Goal: Navigation & Orientation: Find specific page/section

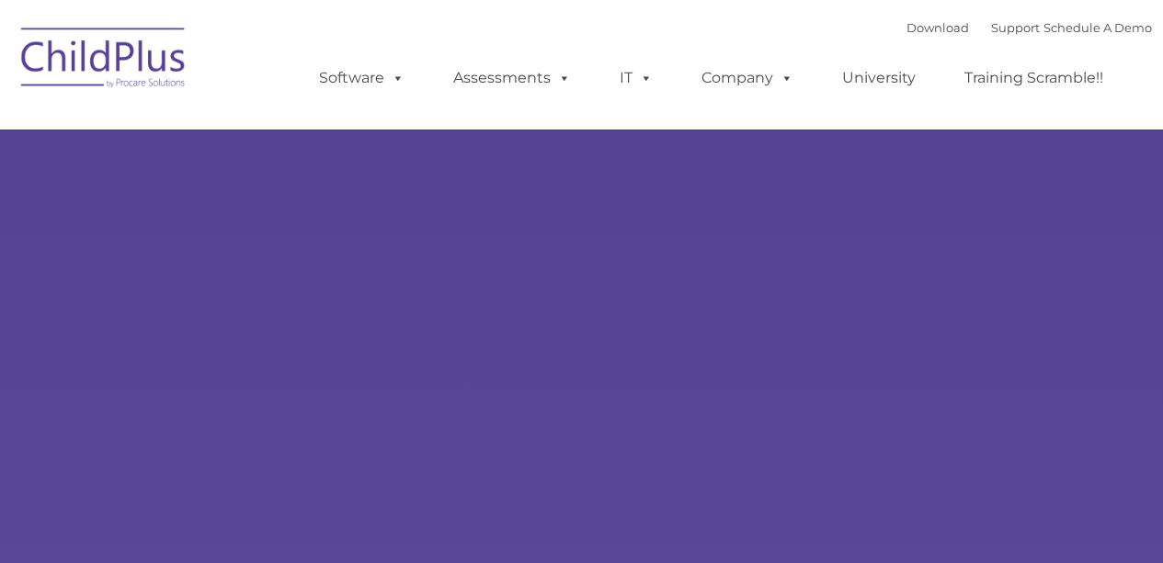
type input ""
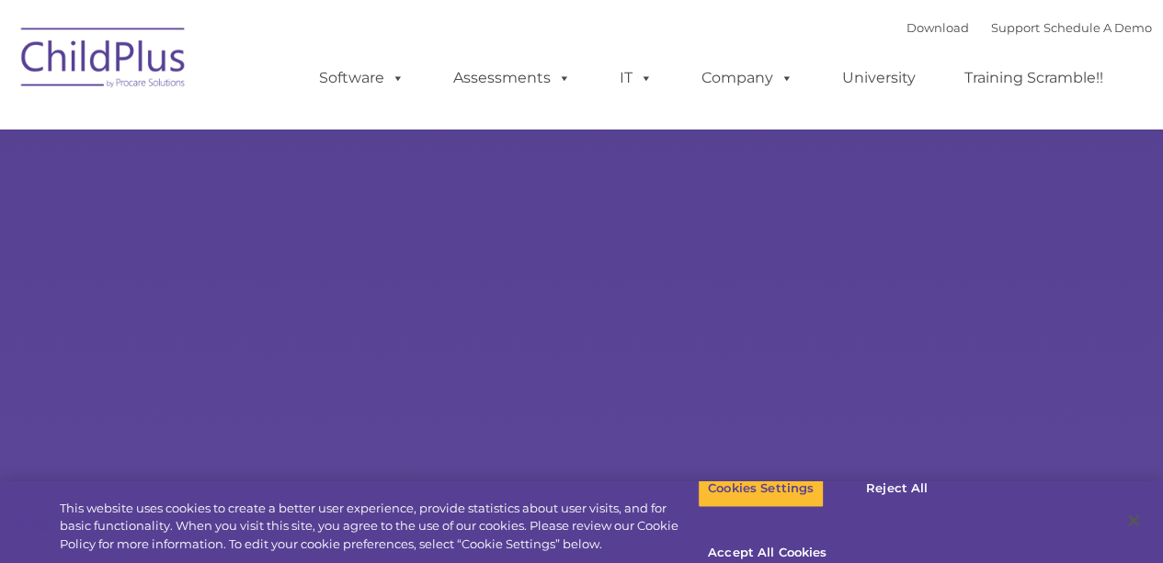
select select "MEDIUM"
type input ""
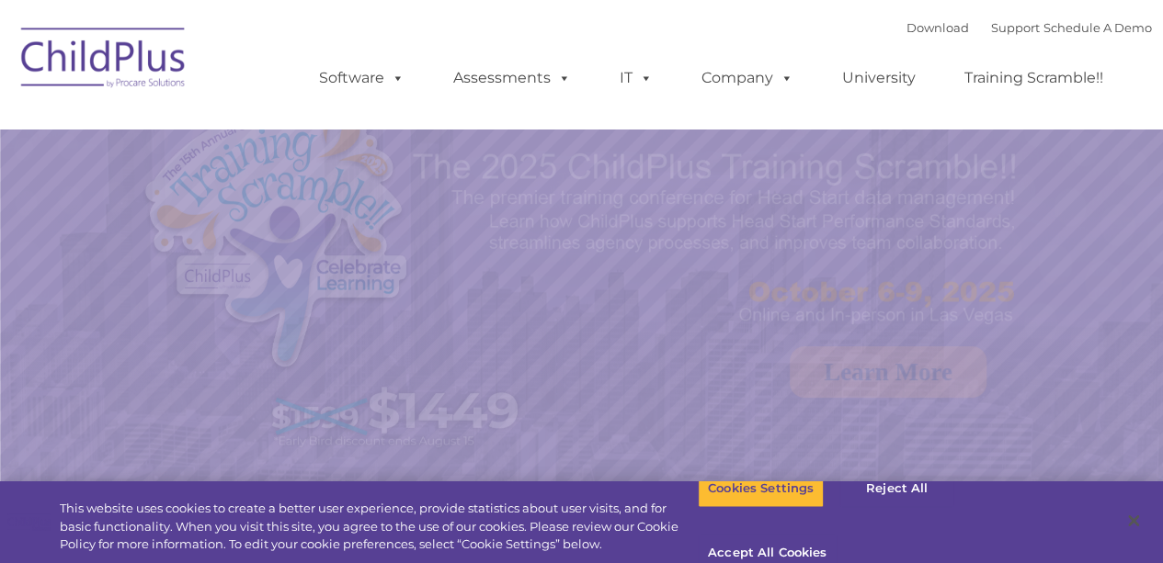
select select "MEDIUM"
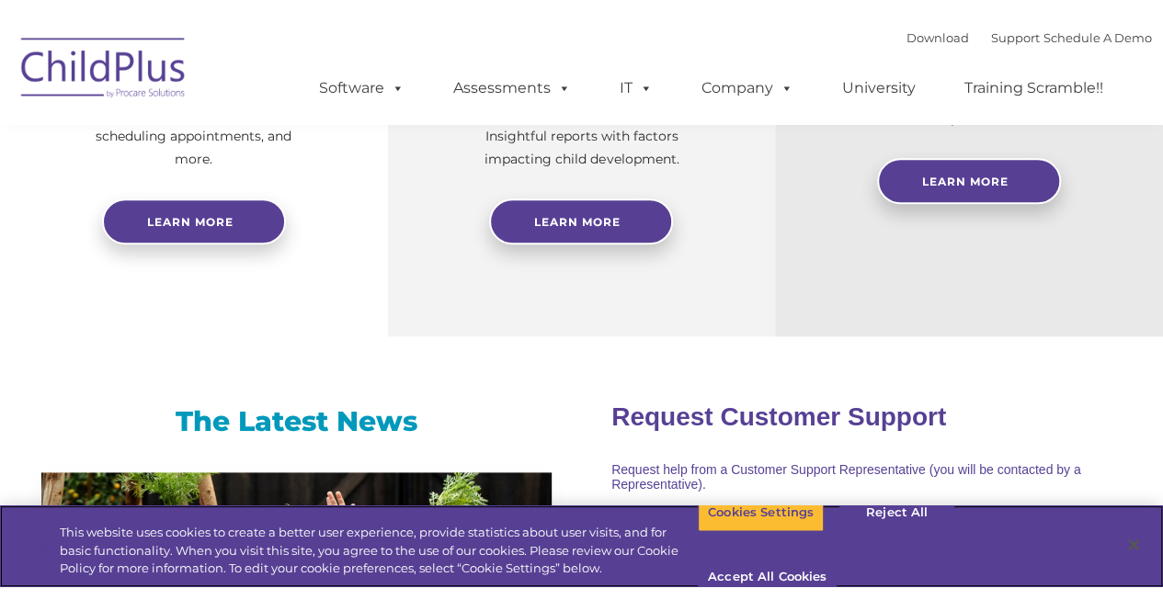
scroll to position [962, 0]
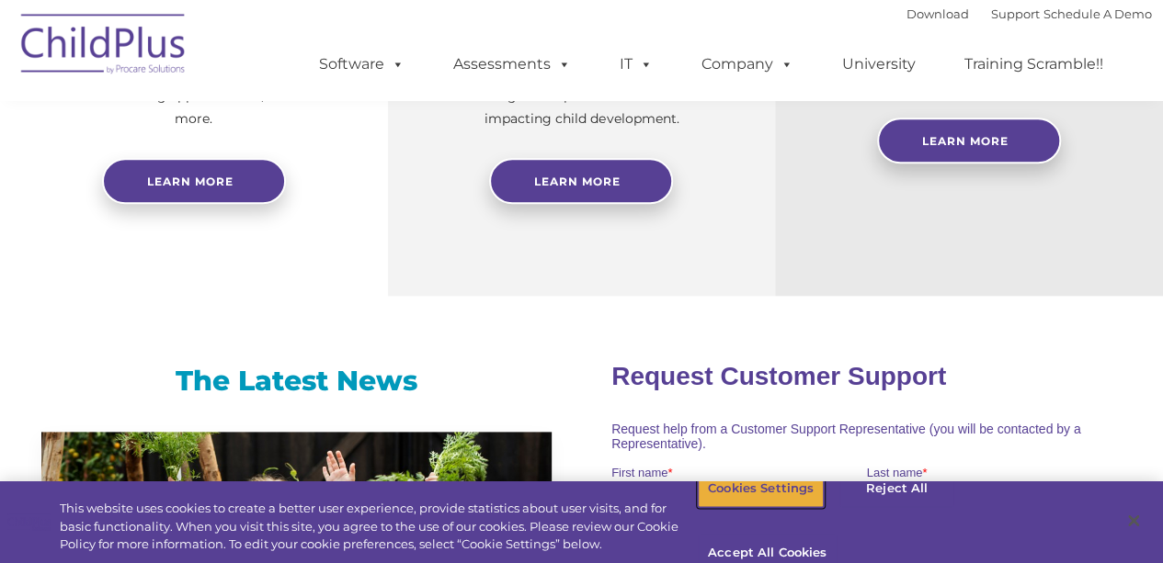
click at [766, 508] on button "Cookies Settings" at bounding box center [761, 489] width 126 height 39
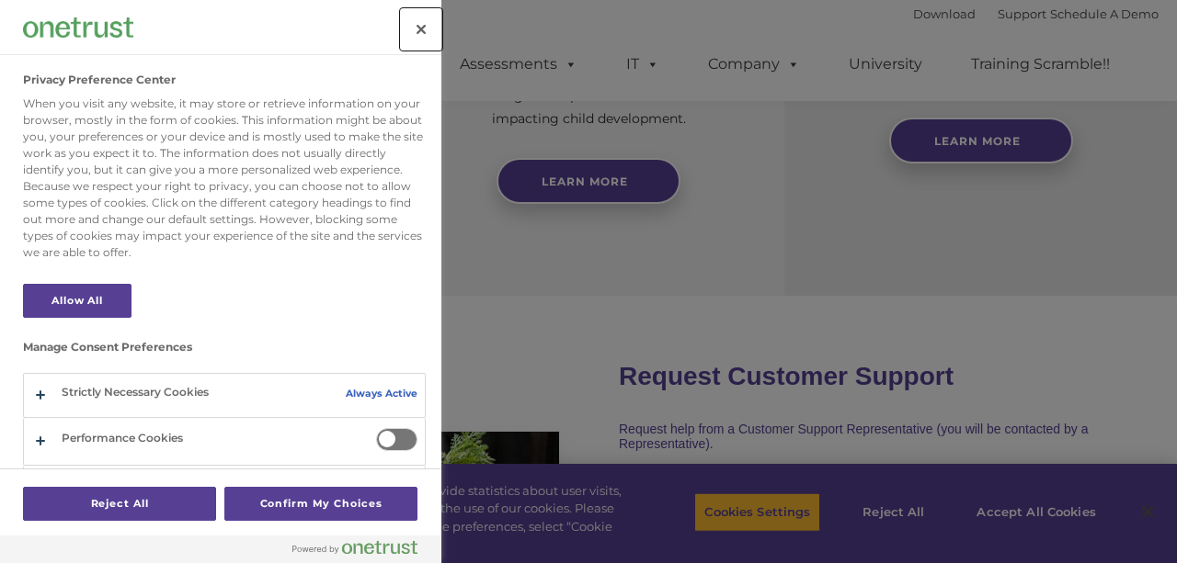
click at [421, 33] on button "Close" at bounding box center [421, 29] width 40 height 40
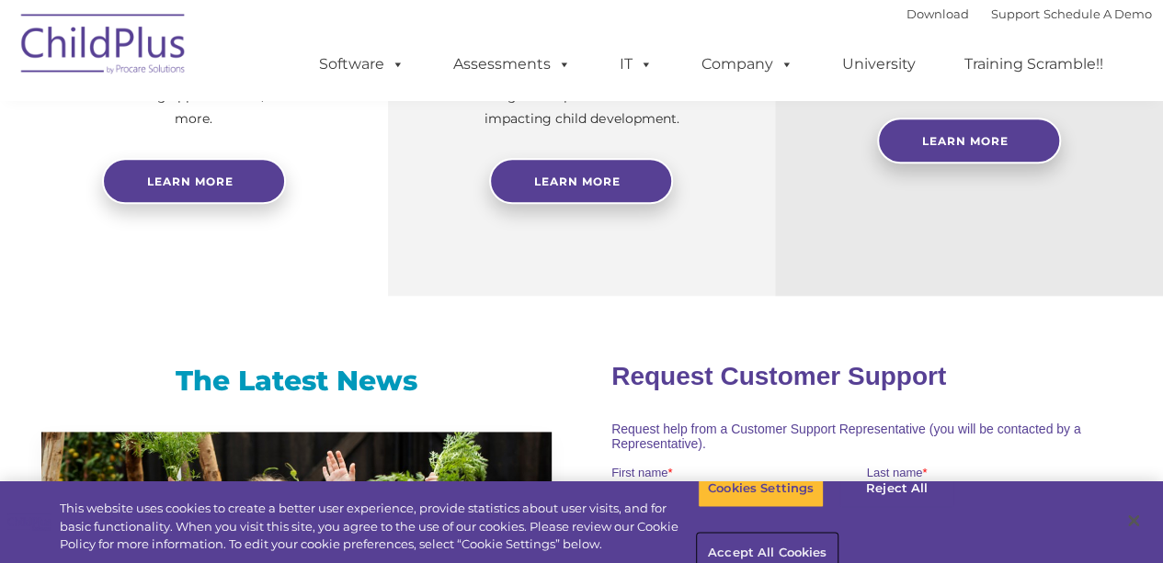
click at [836, 535] on button "Accept All Cookies" at bounding box center [767, 554] width 139 height 39
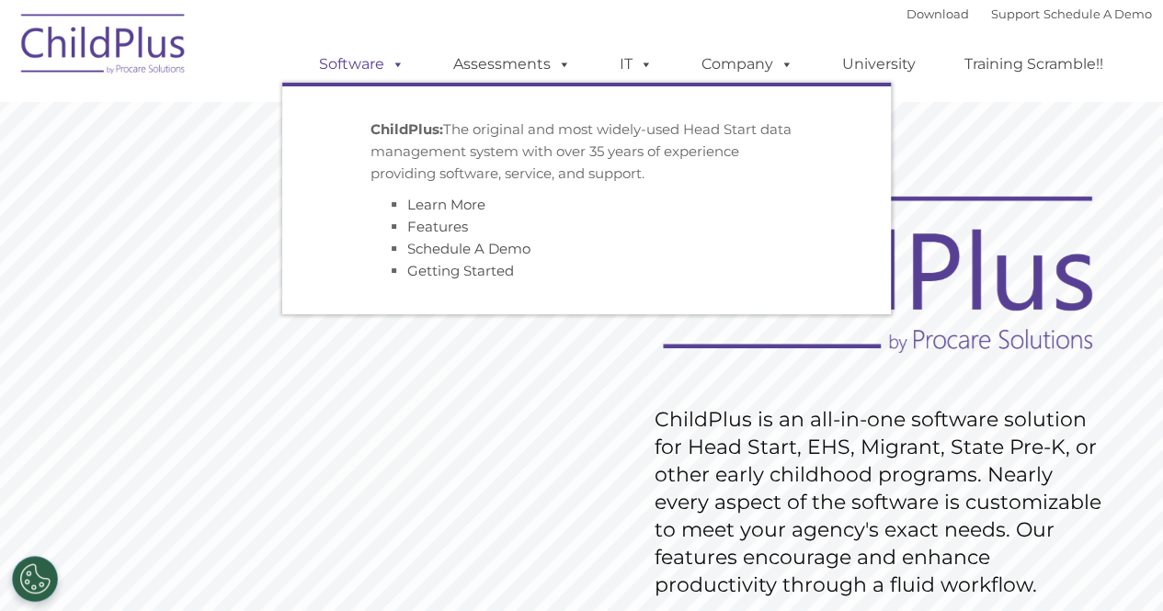
click at [362, 66] on link "Software" at bounding box center [362, 64] width 122 height 37
click at [359, 63] on link "Software" at bounding box center [362, 64] width 122 height 37
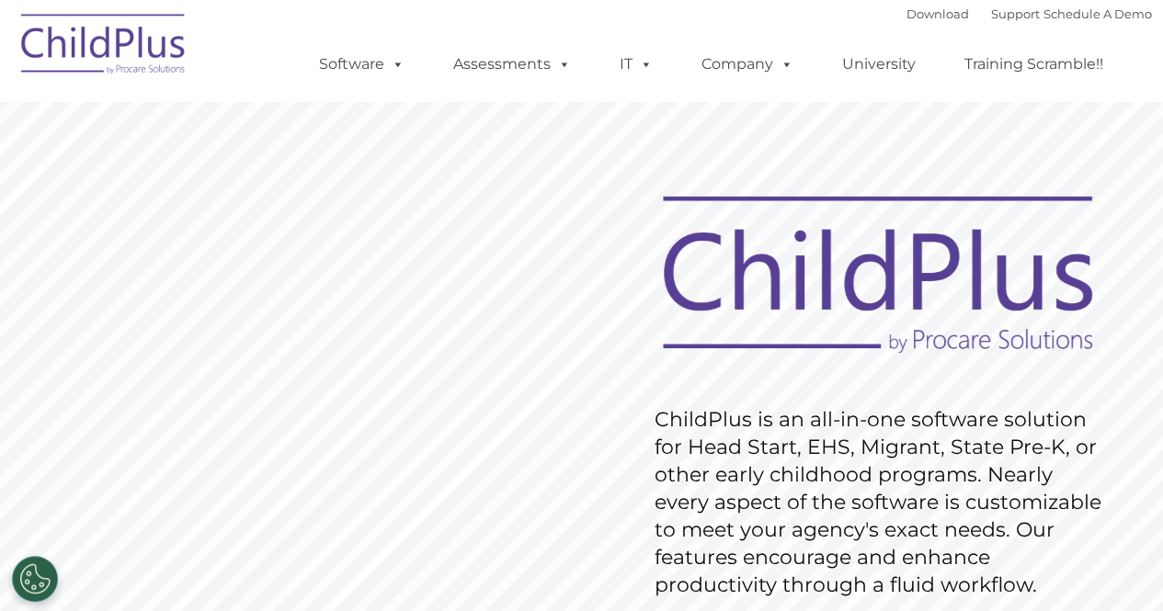
click at [906, 6] on div "Download Support | Schedule A Demo " at bounding box center [1028, 14] width 245 height 28
click at [906, 12] on link "Download" at bounding box center [937, 13] width 63 height 15
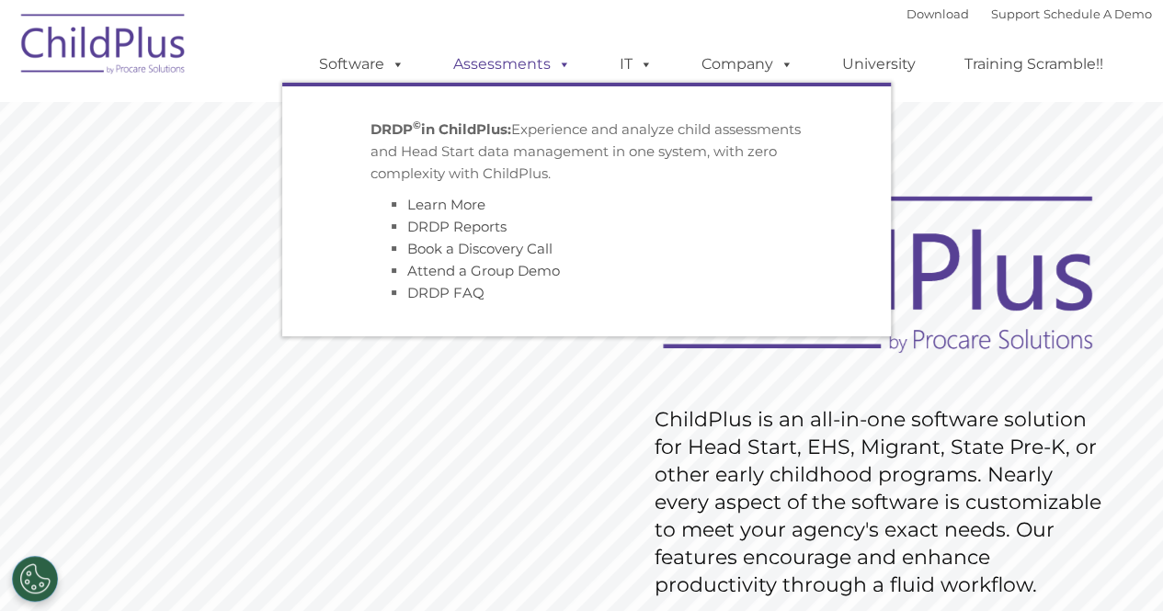
click at [507, 59] on link "Assessments" at bounding box center [512, 64] width 154 height 37
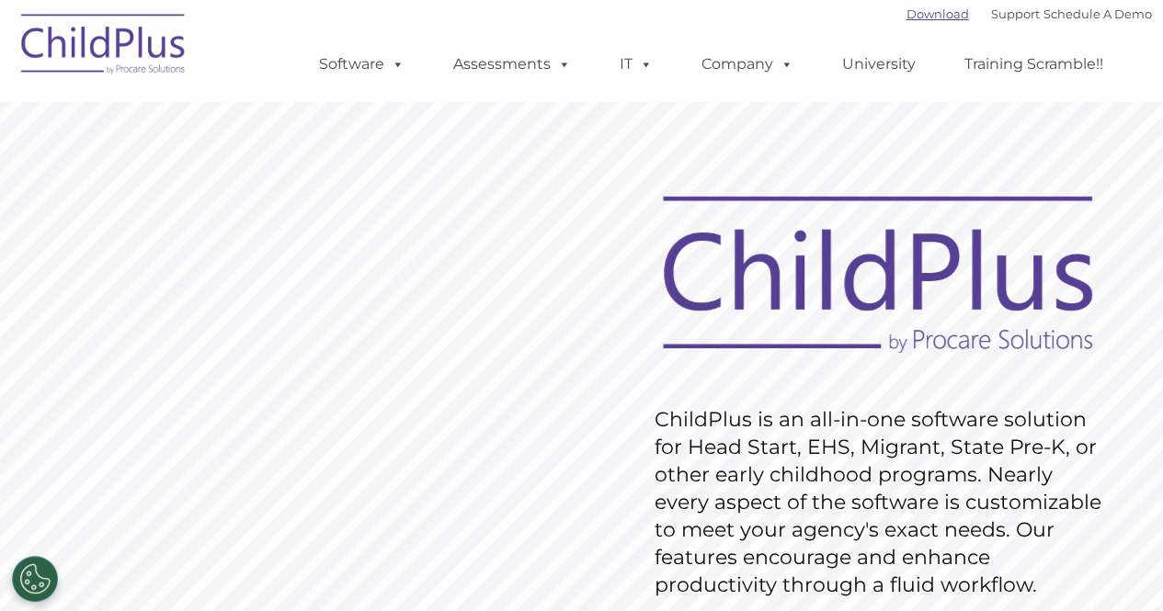
click at [906, 20] on link "Download" at bounding box center [937, 13] width 63 height 15
